Goal: Task Accomplishment & Management: Manage account settings

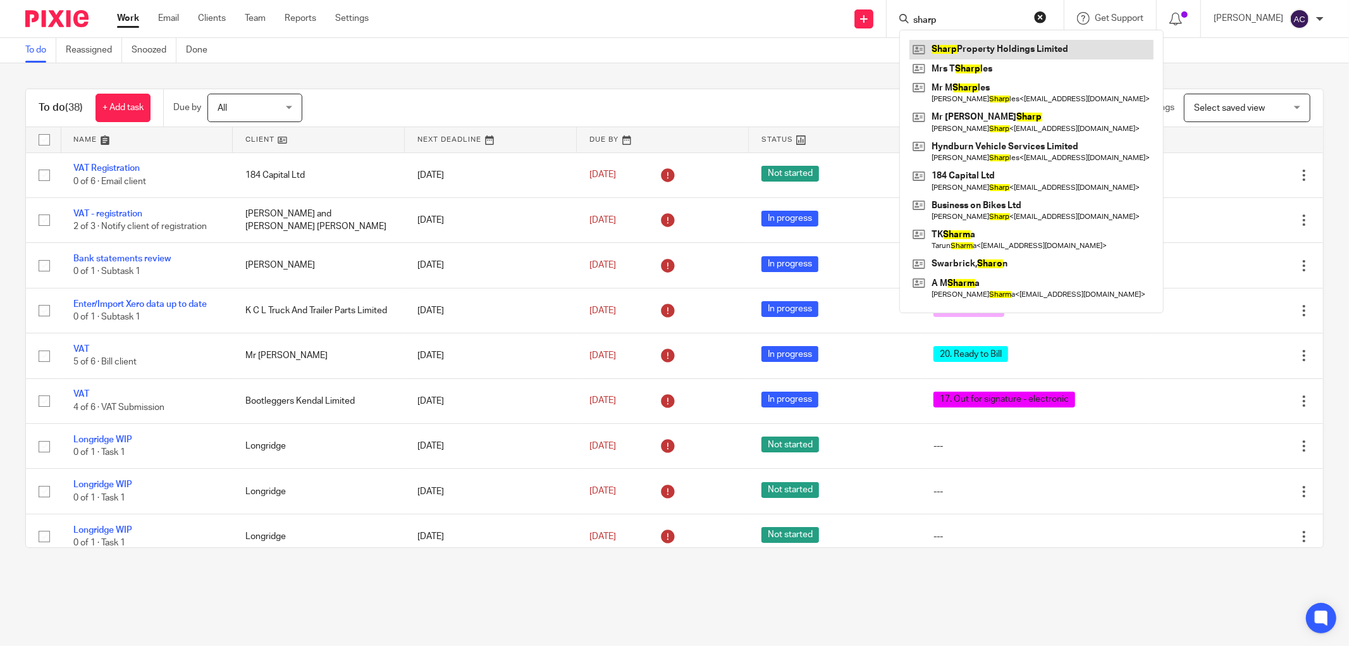
type input "sharp"
click at [958, 49] on link at bounding box center [1032, 49] width 244 height 19
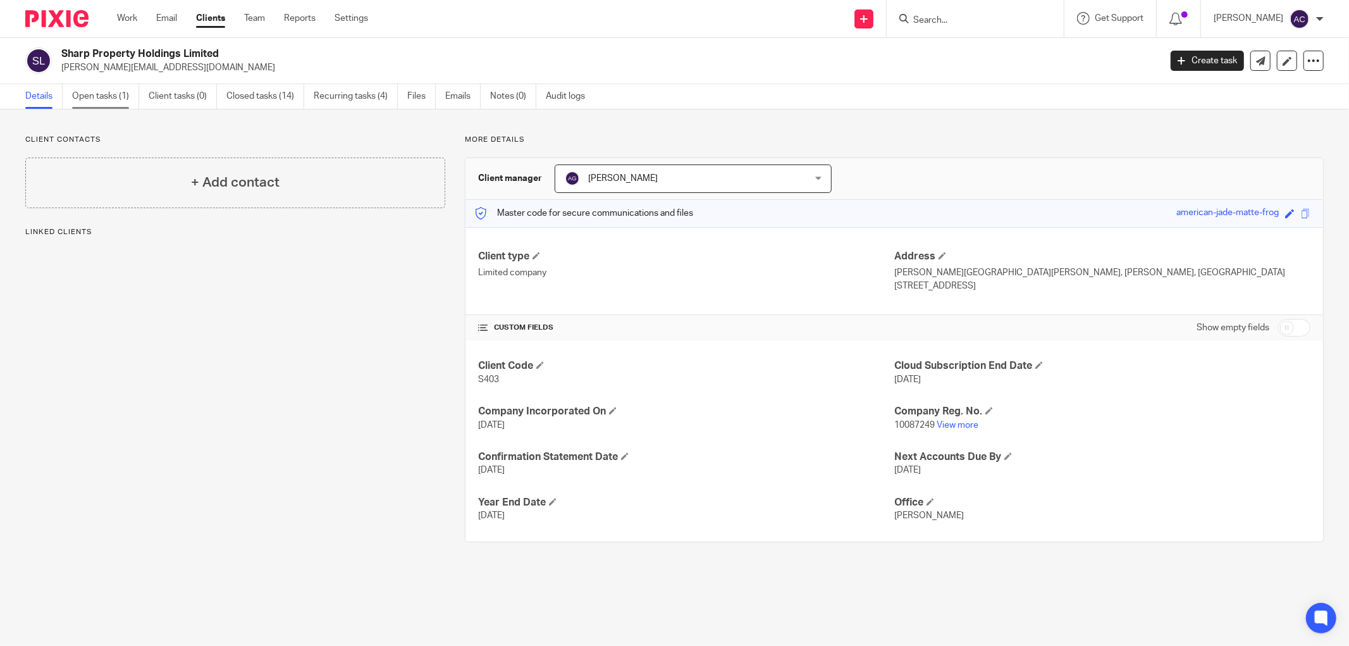
click at [103, 99] on link "Open tasks (1)" at bounding box center [105, 96] width 67 height 25
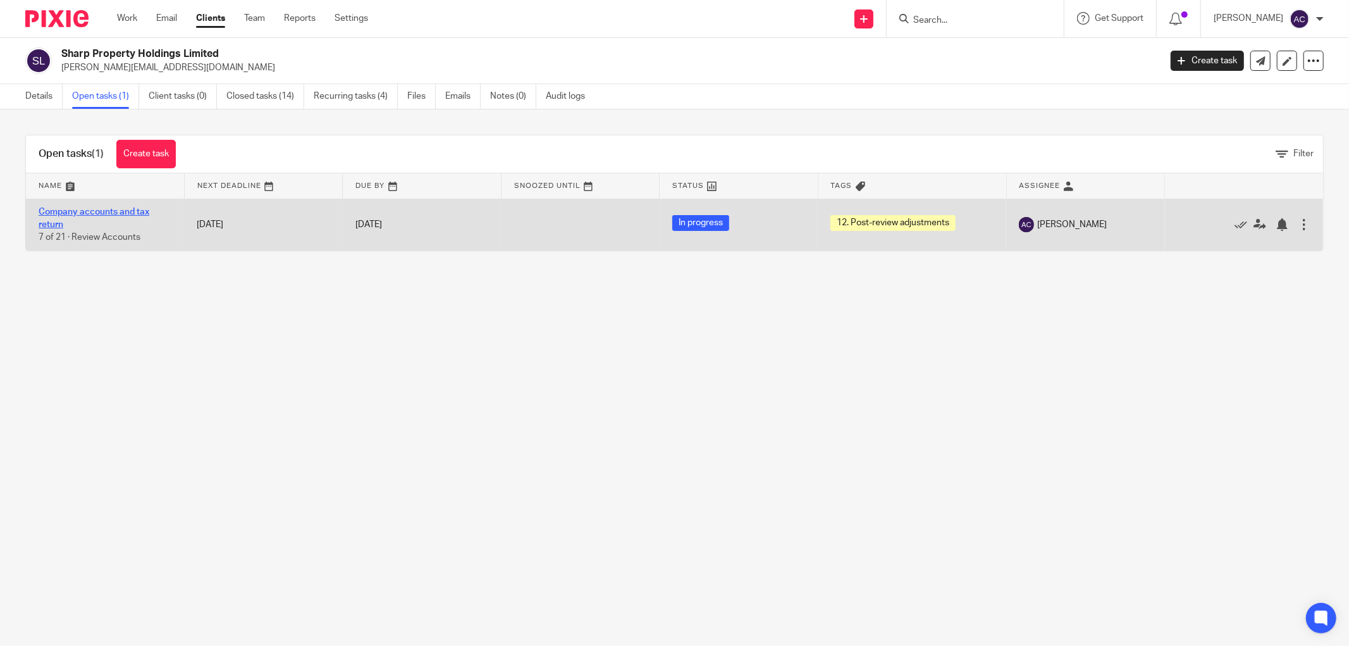
click at [125, 212] on link "Company accounts and tax return" at bounding box center [94, 219] width 111 height 22
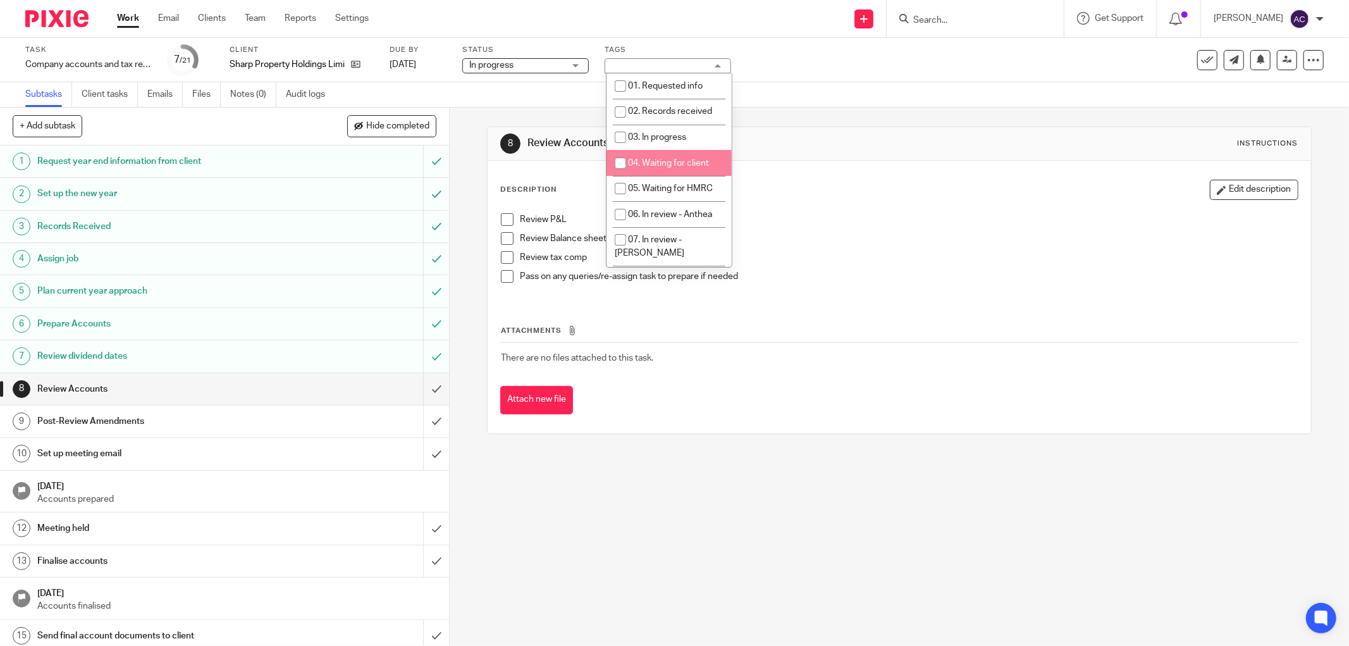
scroll to position [169, 0]
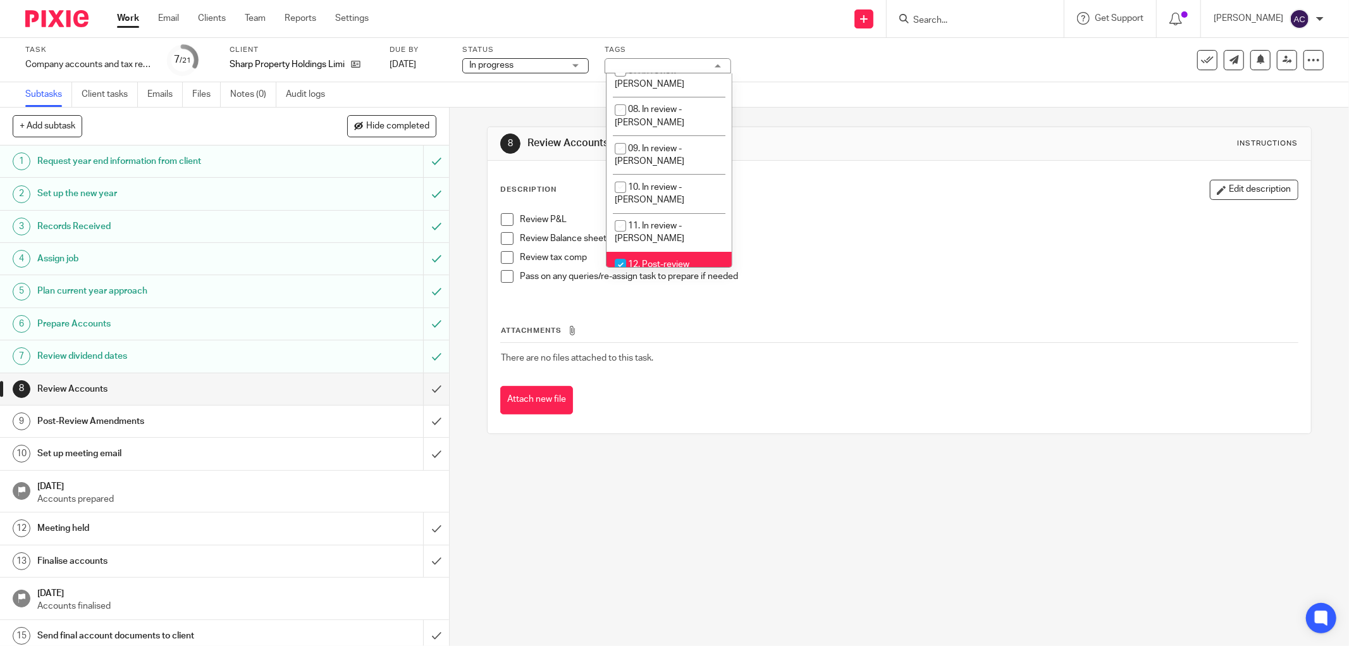
click at [615, 252] on input "checkbox" at bounding box center [621, 264] width 24 height 24
checkbox input "false"
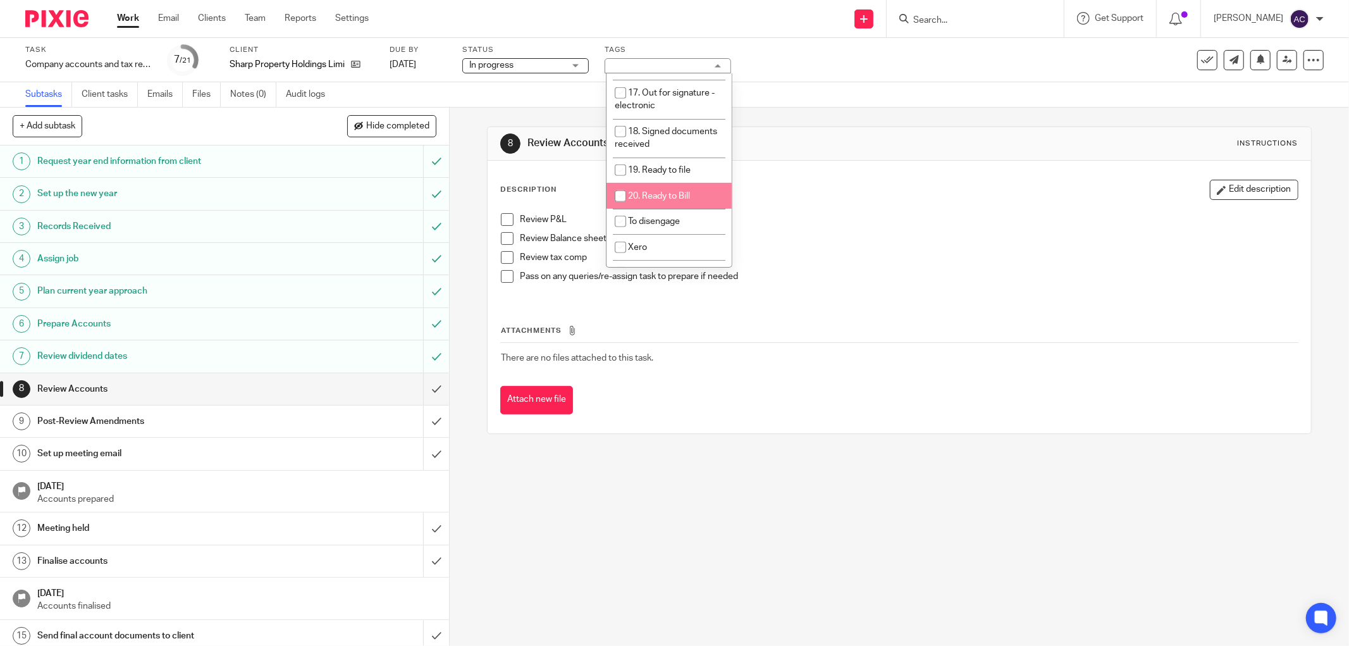
scroll to position [338, 0]
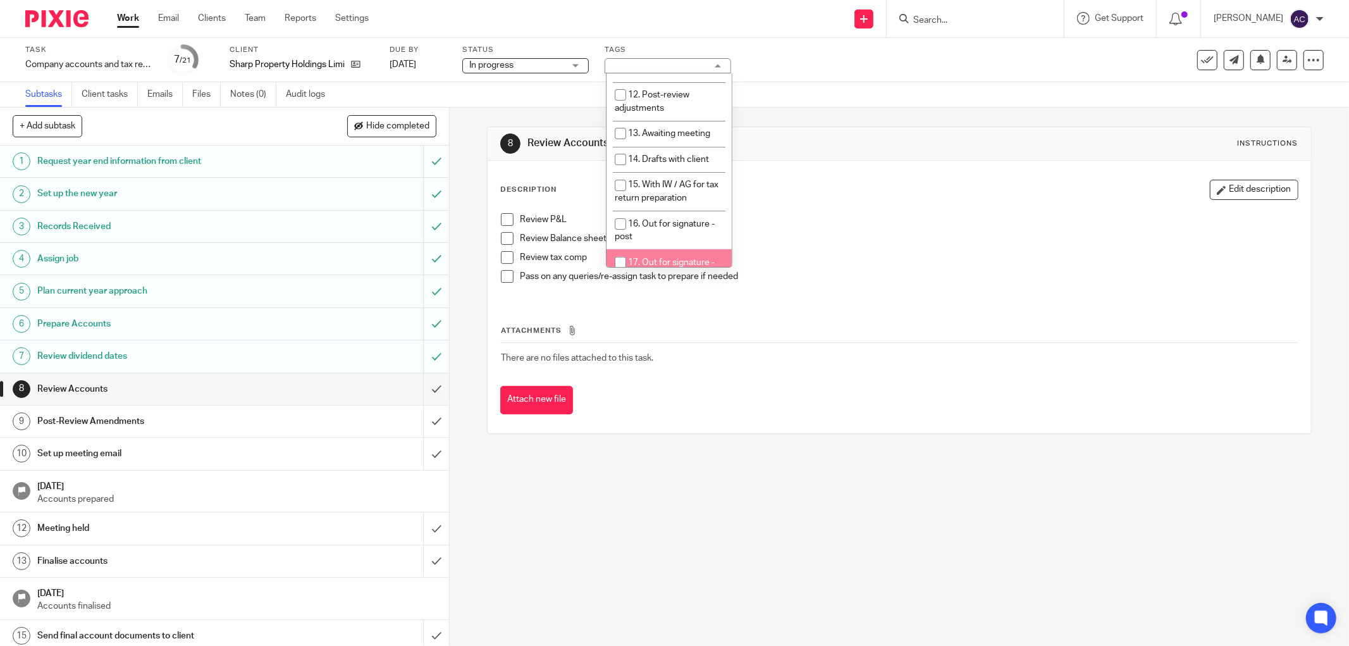
click at [616, 251] on input "checkbox" at bounding box center [621, 263] width 24 height 24
checkbox input "true"
click at [423, 453] on input "submit" at bounding box center [224, 454] width 449 height 32
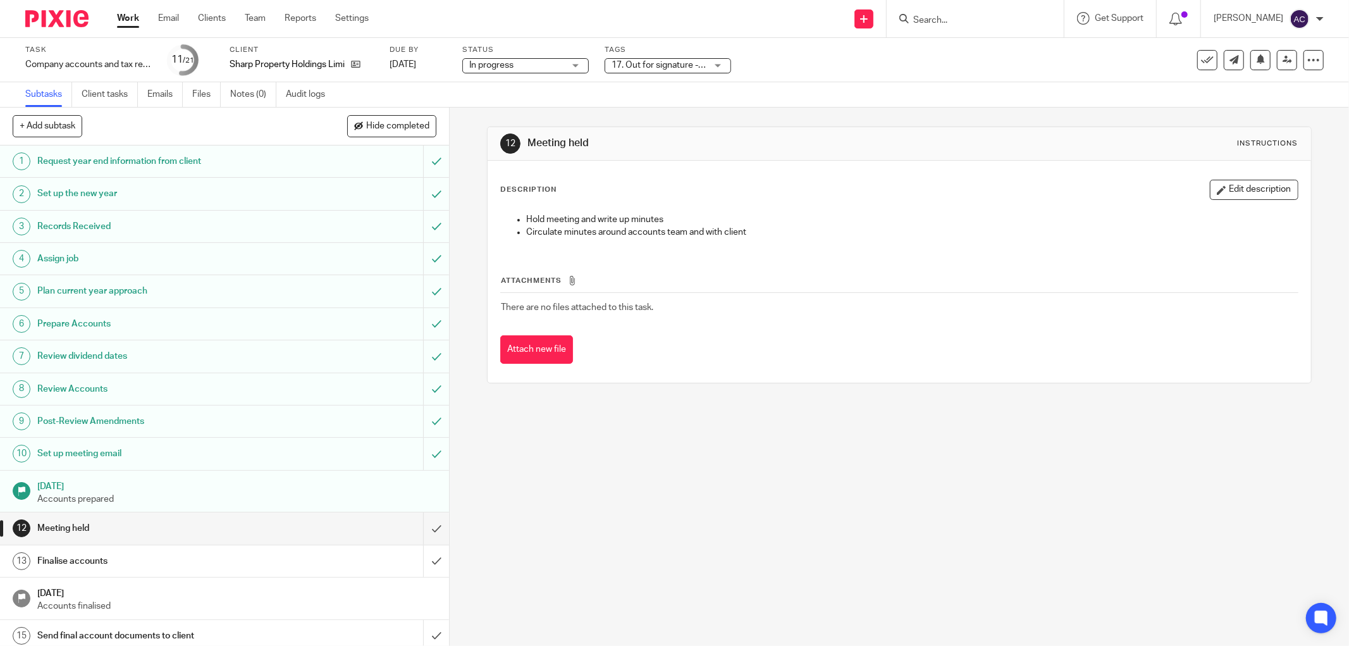
click at [962, 16] on input "Search" at bounding box center [969, 20] width 114 height 11
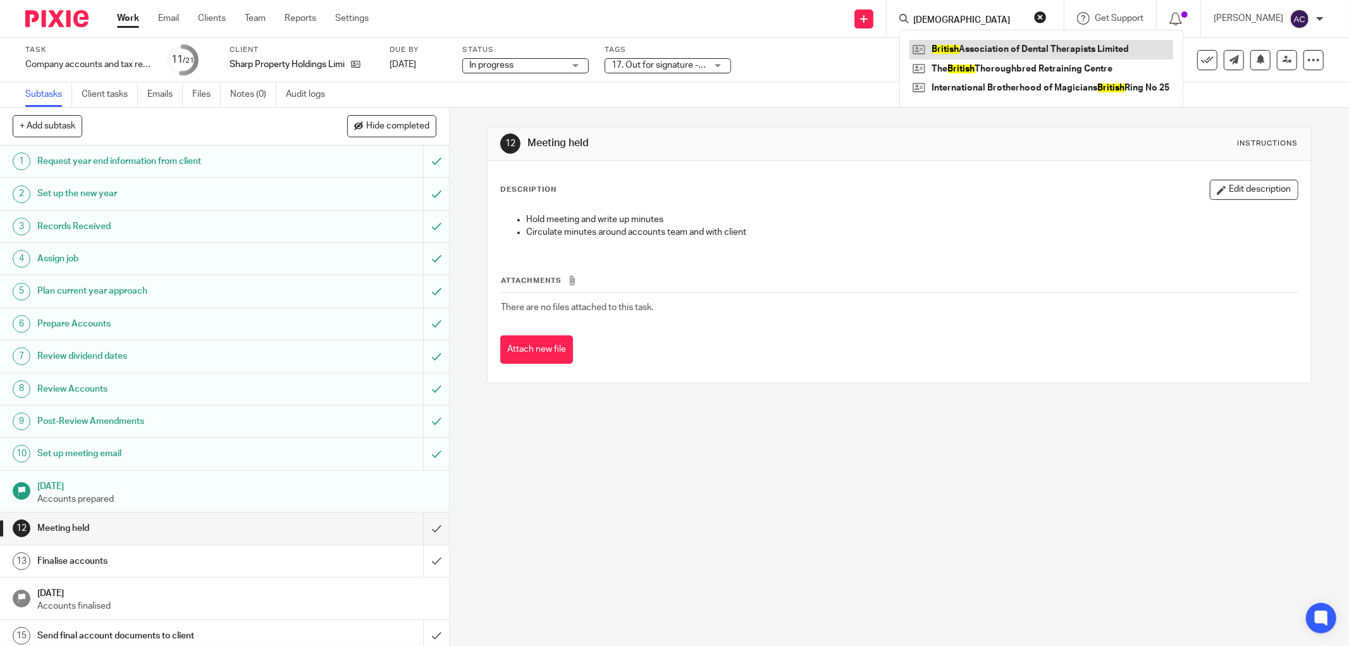
type input "british"
click at [1007, 49] on link at bounding box center [1042, 49] width 264 height 19
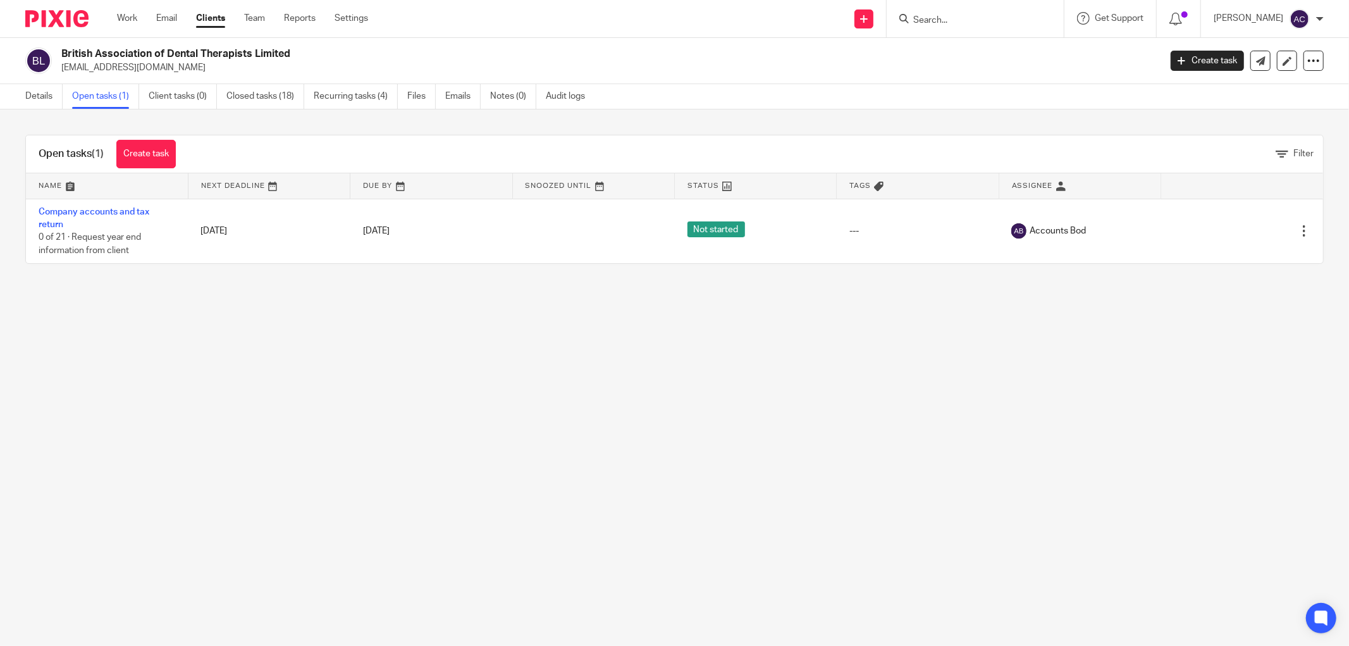
click at [928, 22] on input "Search" at bounding box center [969, 20] width 114 height 11
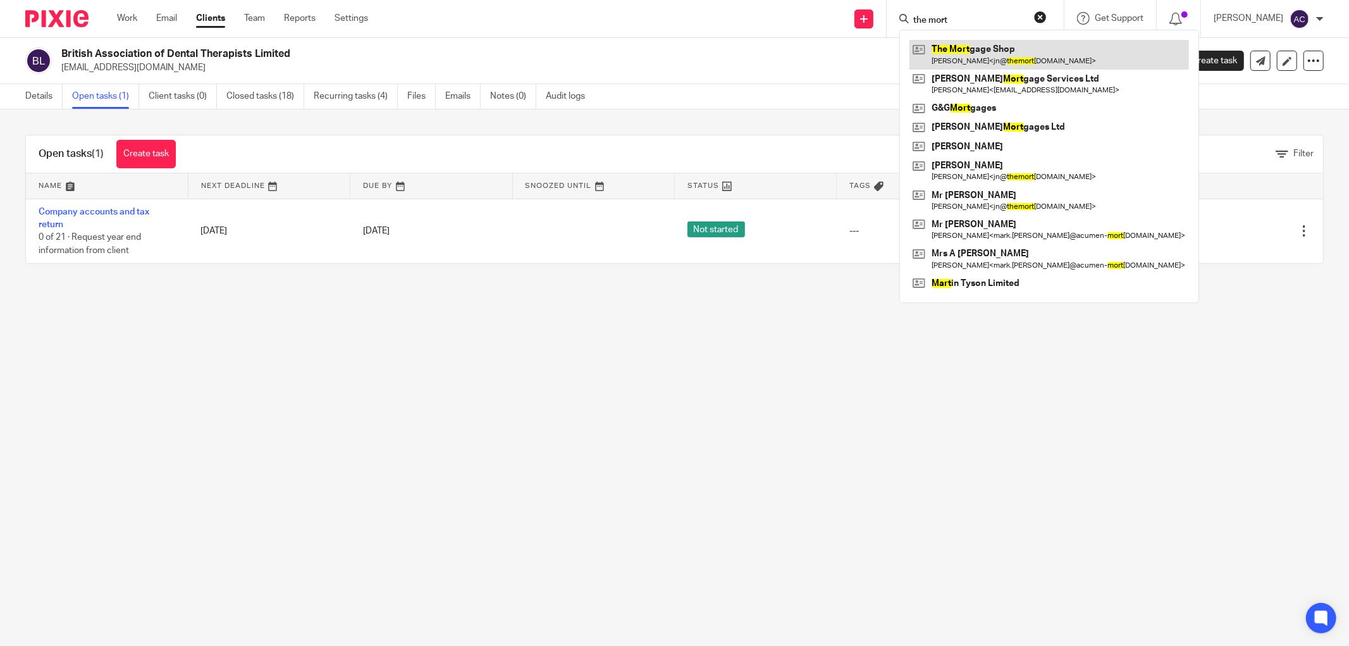
type input "the mort"
click at [1008, 59] on link at bounding box center [1050, 54] width 280 height 29
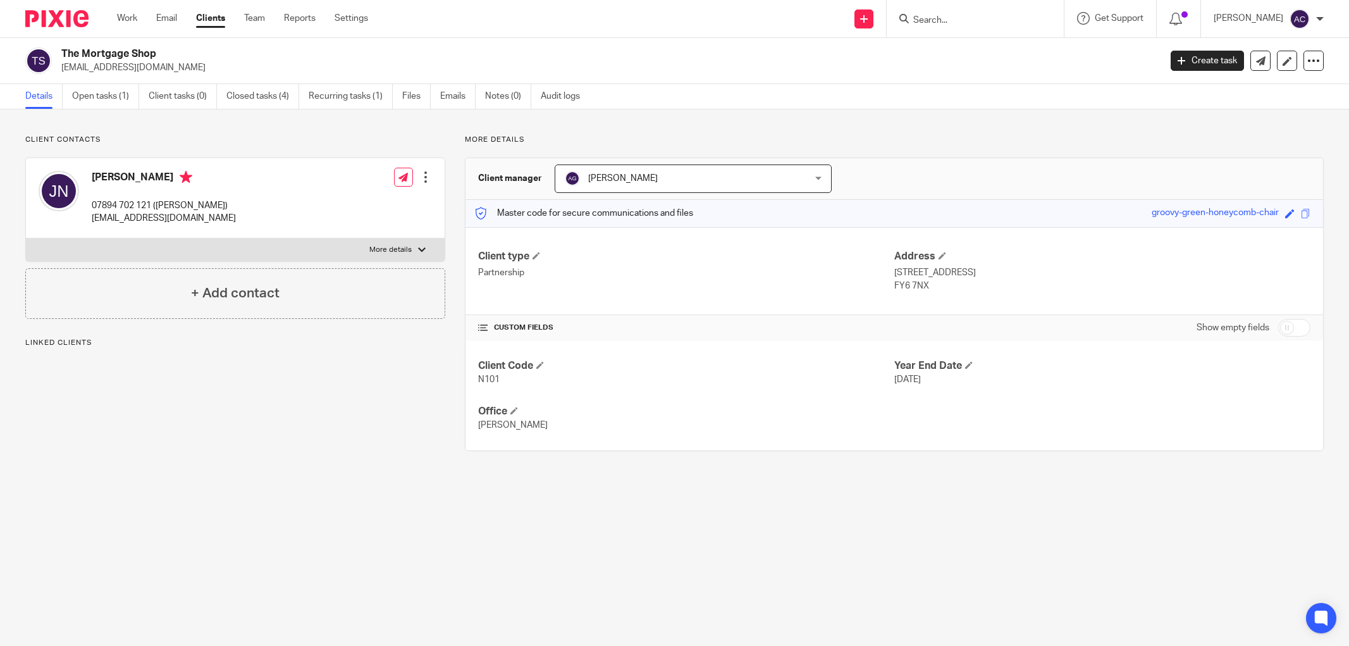
click at [100, 99] on link "Open tasks (1)" at bounding box center [105, 96] width 67 height 25
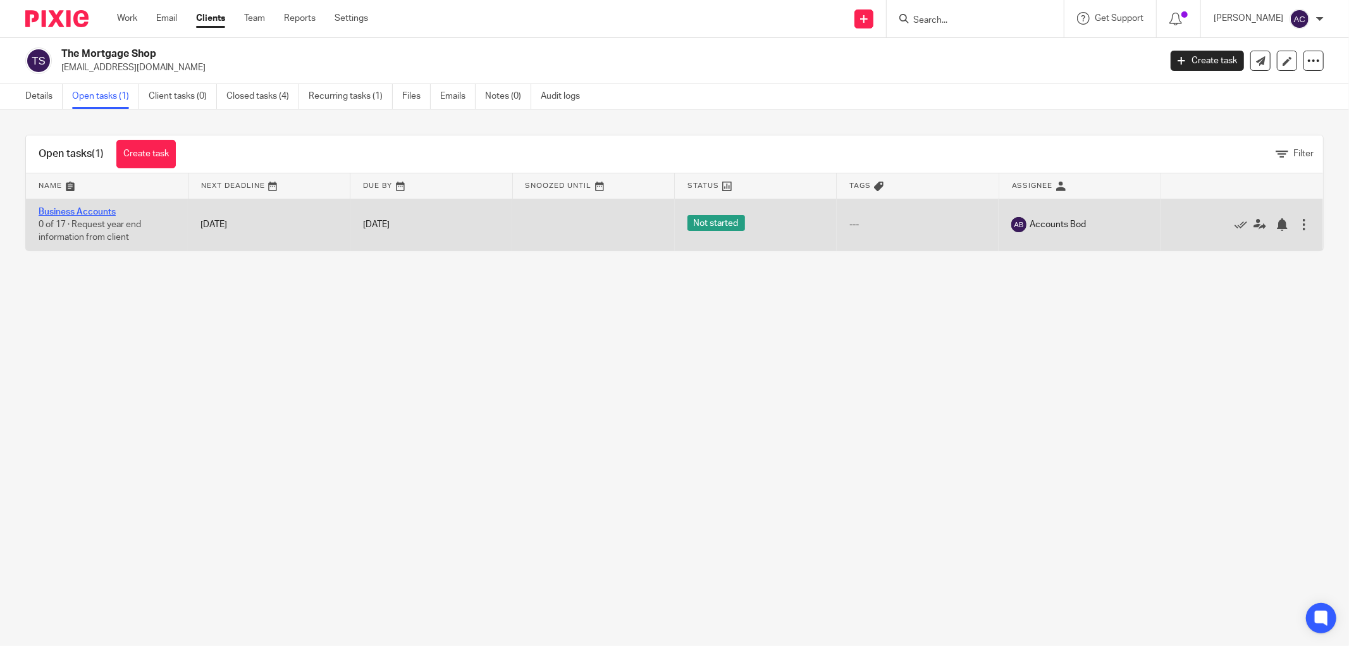
click at [96, 209] on link "Business Accounts" at bounding box center [77, 212] width 77 height 9
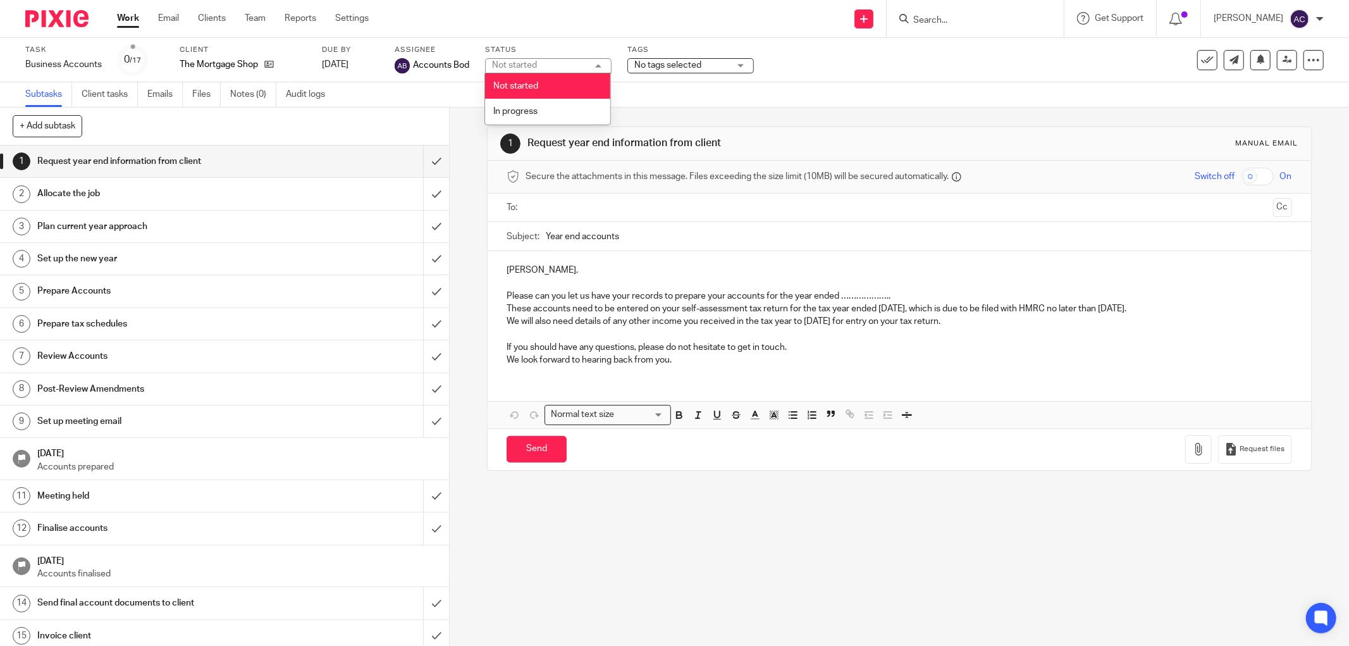
click at [698, 55] on div "Tags No tags selected 01. Requested info 02. Records received 03. In progress 0…" at bounding box center [691, 60] width 127 height 30
click at [697, 62] on span "No tags selected" at bounding box center [668, 65] width 67 height 9
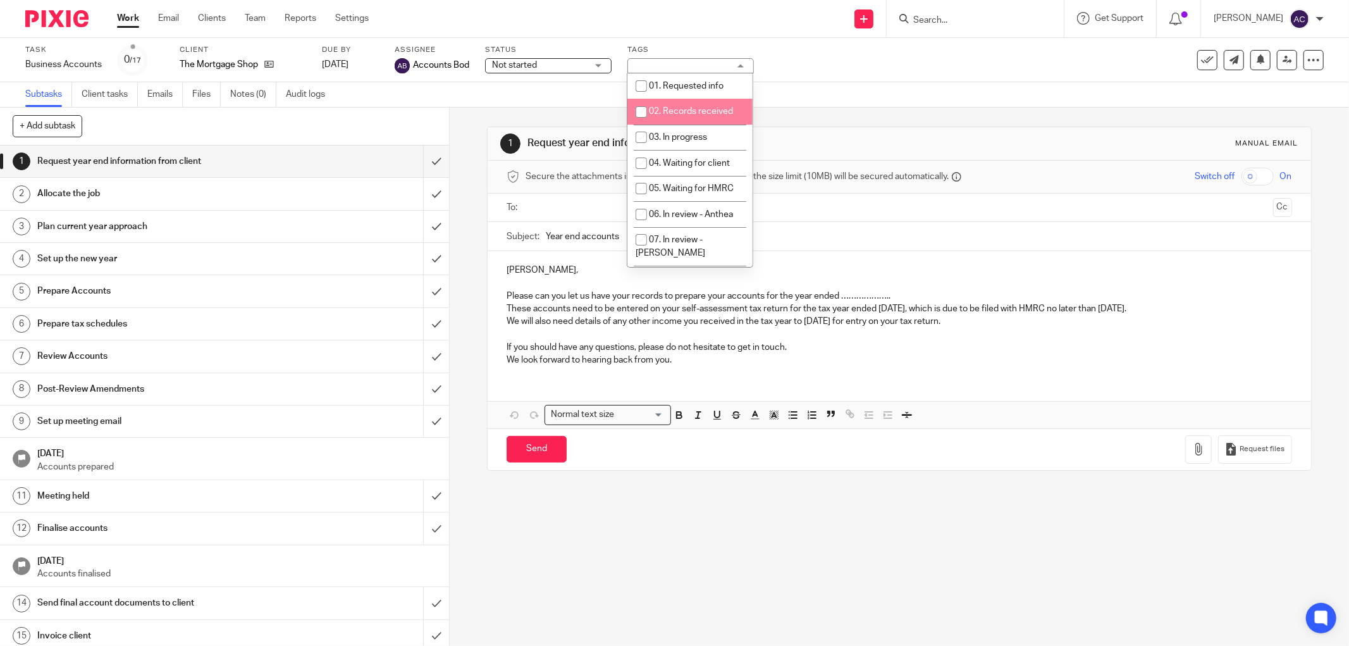
click at [681, 116] on li "02. Records received" at bounding box center [690, 112] width 125 height 26
checkbox input "true"
click at [909, 90] on div "Subtasks Client tasks Emails Files Notes (0) Audit logs" at bounding box center [674, 94] width 1349 height 25
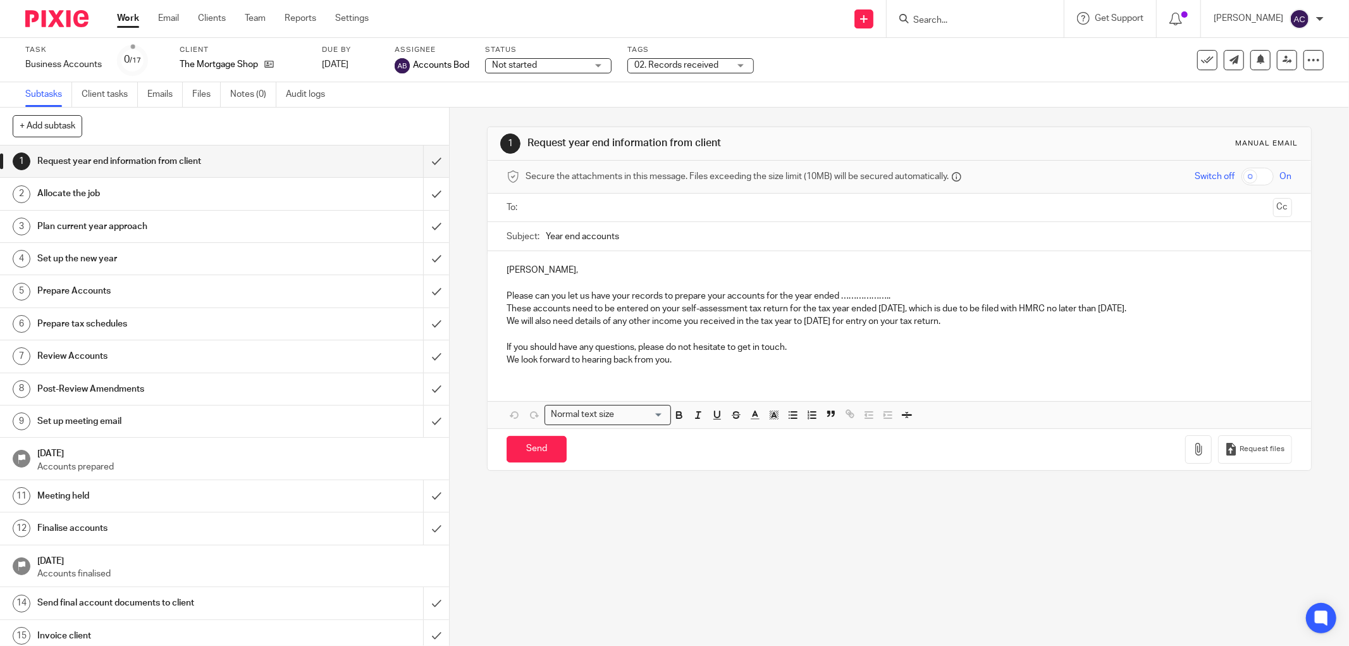
click at [941, 17] on input "Search" at bounding box center [969, 20] width 114 height 11
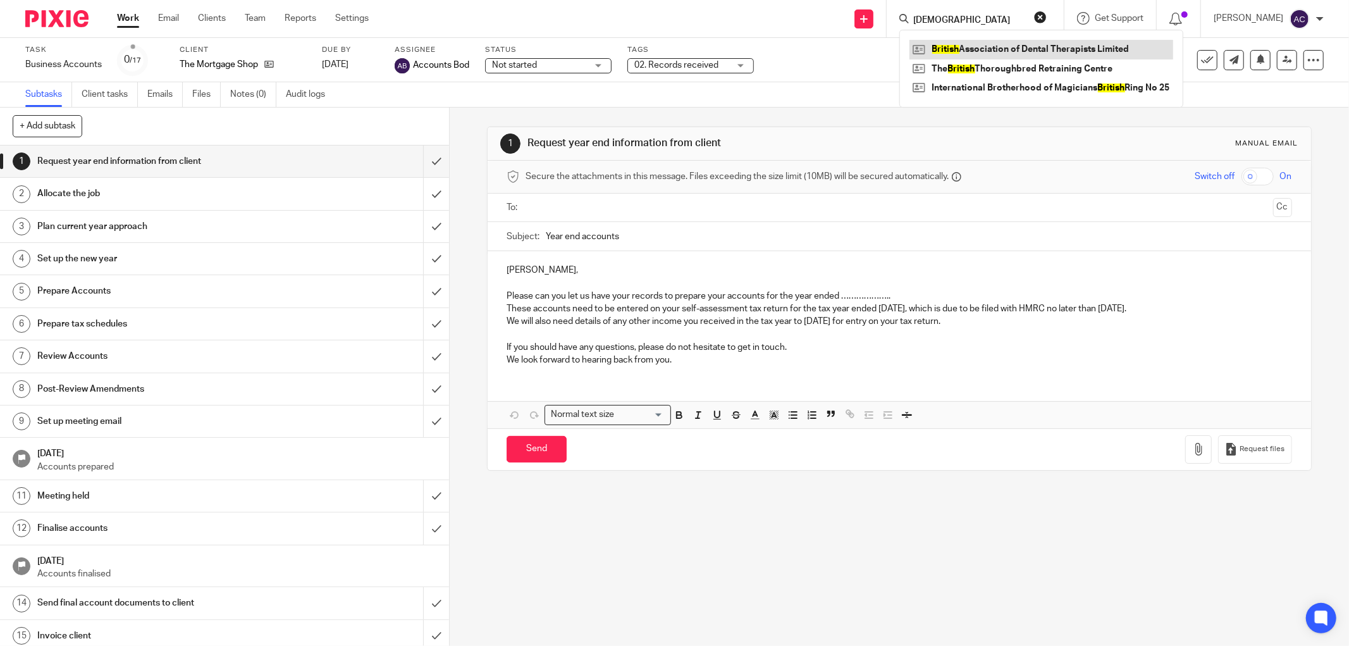
type input "[DEMOGRAPHIC_DATA]"
click at [1030, 47] on link at bounding box center [1042, 49] width 264 height 19
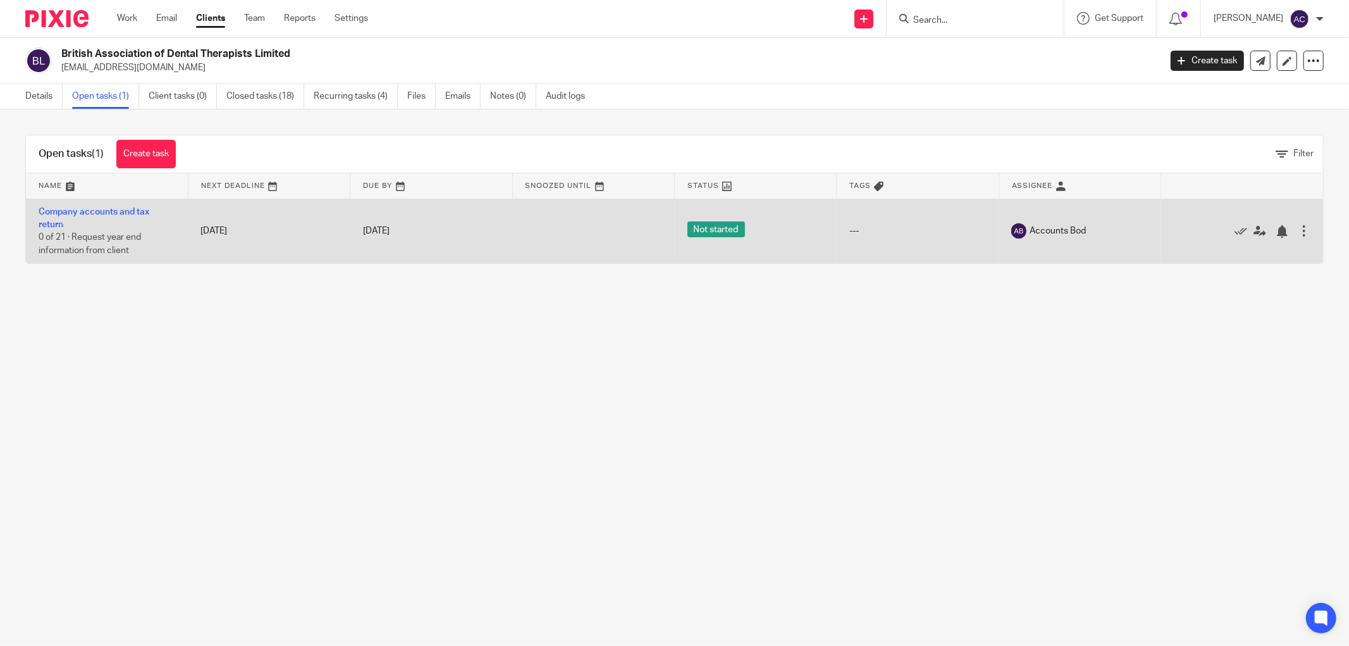
click at [108, 205] on td "Company accounts and tax return 0 of 21 · Request year end information from cli…" at bounding box center [107, 231] width 162 height 65
click at [116, 219] on td "Company accounts and tax return 0 of 21 · Request year end information from cli…" at bounding box center [107, 231] width 162 height 65
click at [140, 216] on link "Company accounts and tax return" at bounding box center [94, 219] width 111 height 22
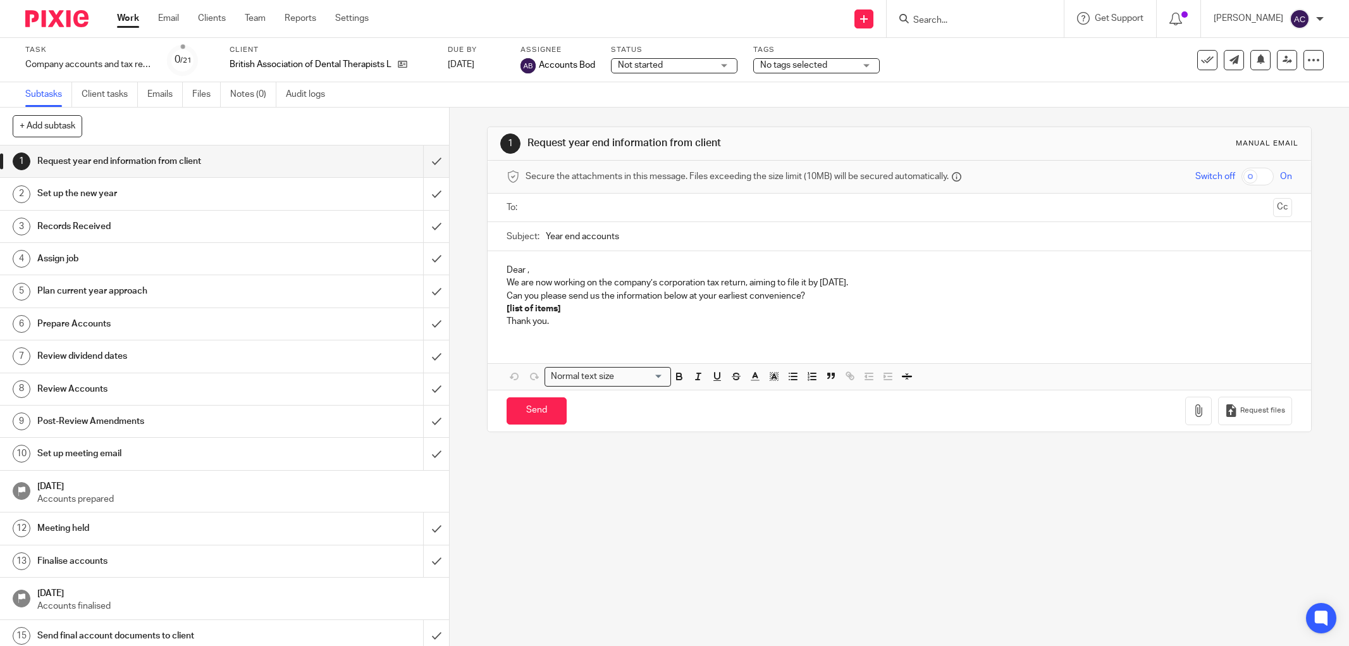
click at [792, 64] on span "No tags selected" at bounding box center [793, 65] width 67 height 9
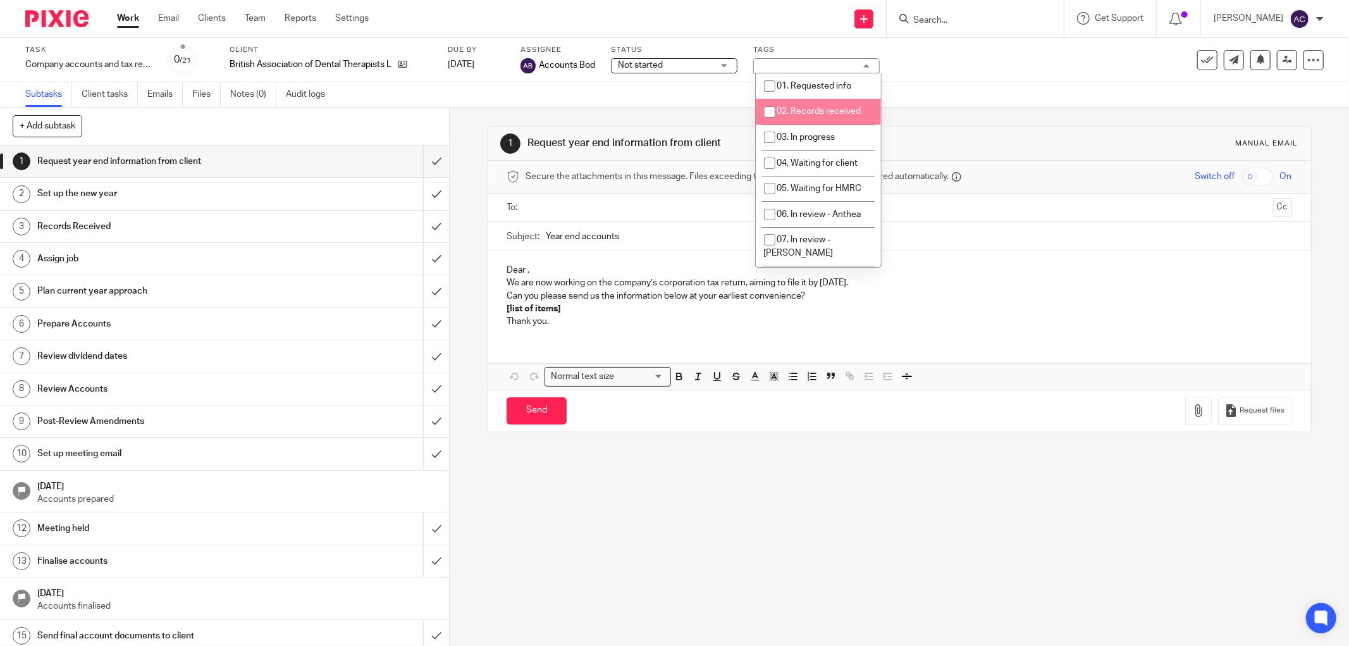
click at [810, 115] on span "02. Records received" at bounding box center [820, 111] width 84 height 9
checkbox input "true"
click at [419, 220] on input "submit" at bounding box center [224, 227] width 449 height 32
